Goal: Transaction & Acquisition: Purchase product/service

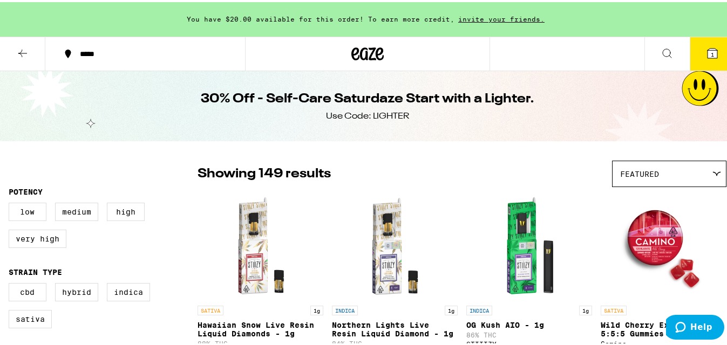
click at [634, 169] on span "Featured" at bounding box center [639, 172] width 39 height 9
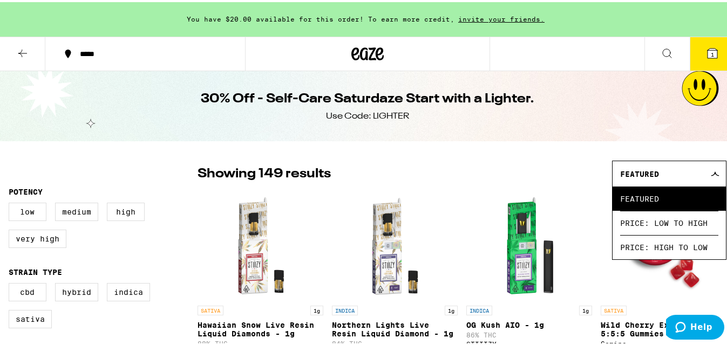
click at [643, 195] on span "Featured" at bounding box center [669, 196] width 98 height 24
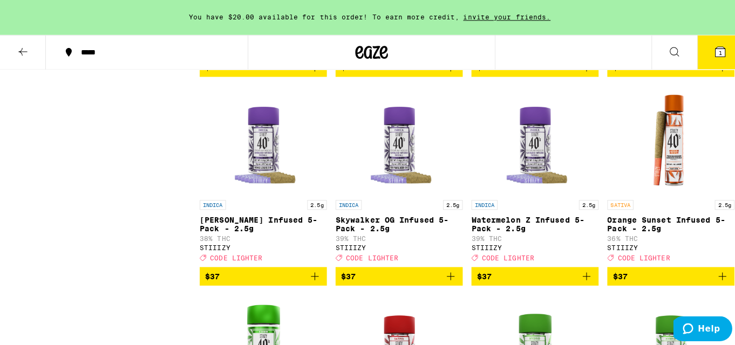
scroll to position [5880, 0]
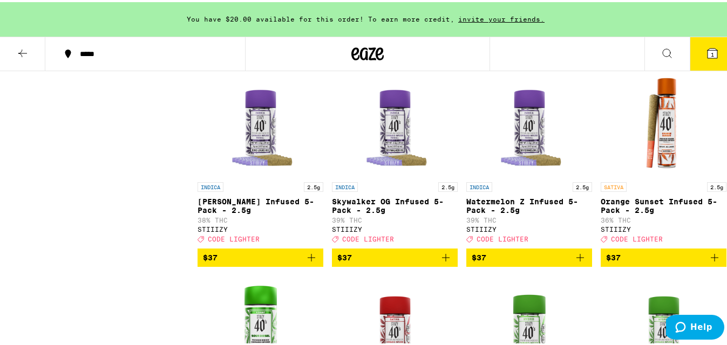
click at [710, 51] on span "1" at bounding box center [711, 52] width 3 height 6
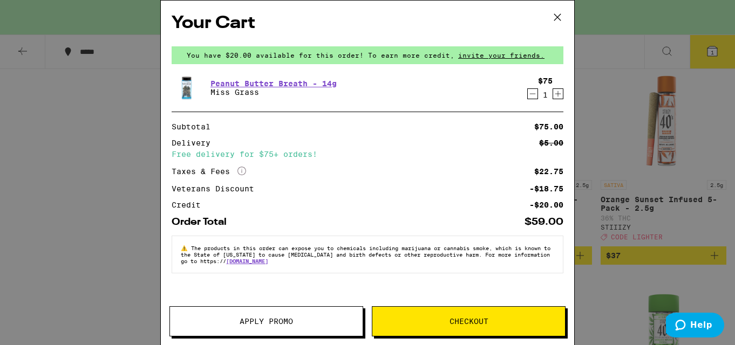
click at [531, 94] on div "$75 1" at bounding box center [543, 88] width 40 height 23
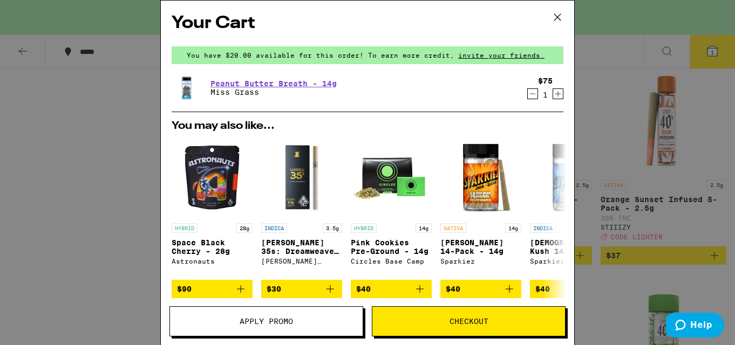
click at [528, 93] on icon "Decrement" at bounding box center [533, 93] width 10 height 13
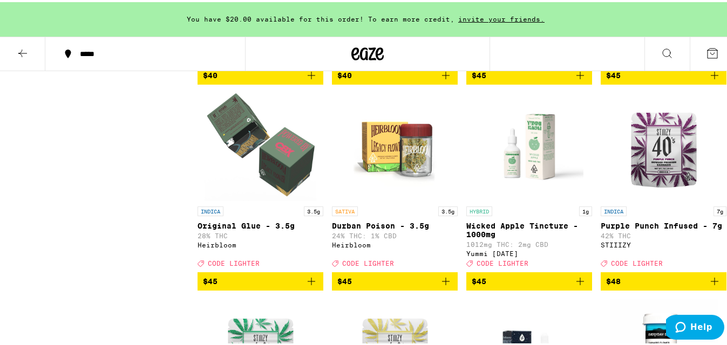
scroll to position [7057, 0]
